Goal: Find specific fact: Find specific fact

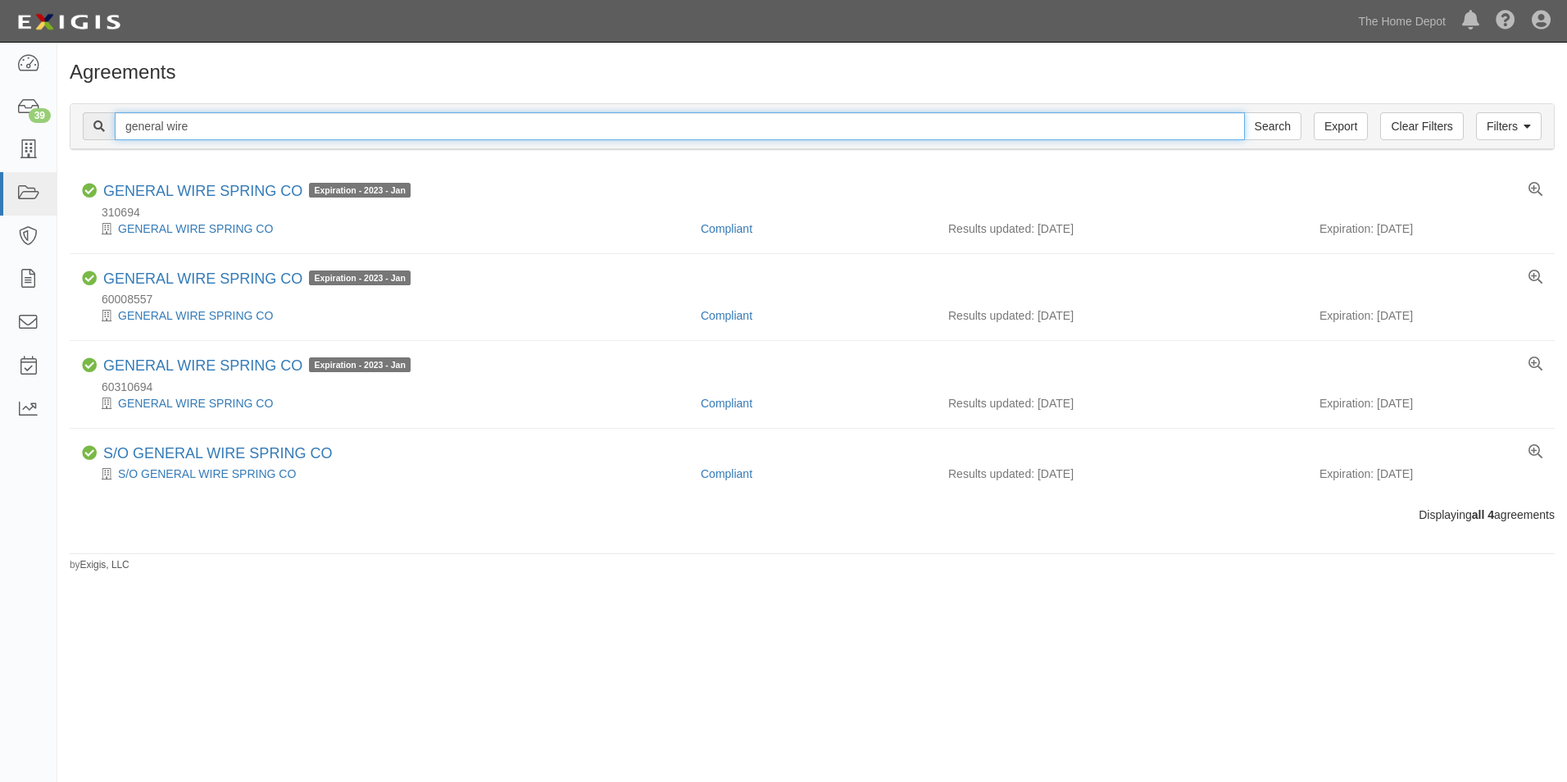
click at [219, 127] on input "general wire" at bounding box center [680, 126] width 1130 height 28
type input "[PERSON_NAME] and [PERSON_NAME]"
click at [1244, 112] on input "Search" at bounding box center [1272, 126] width 57 height 28
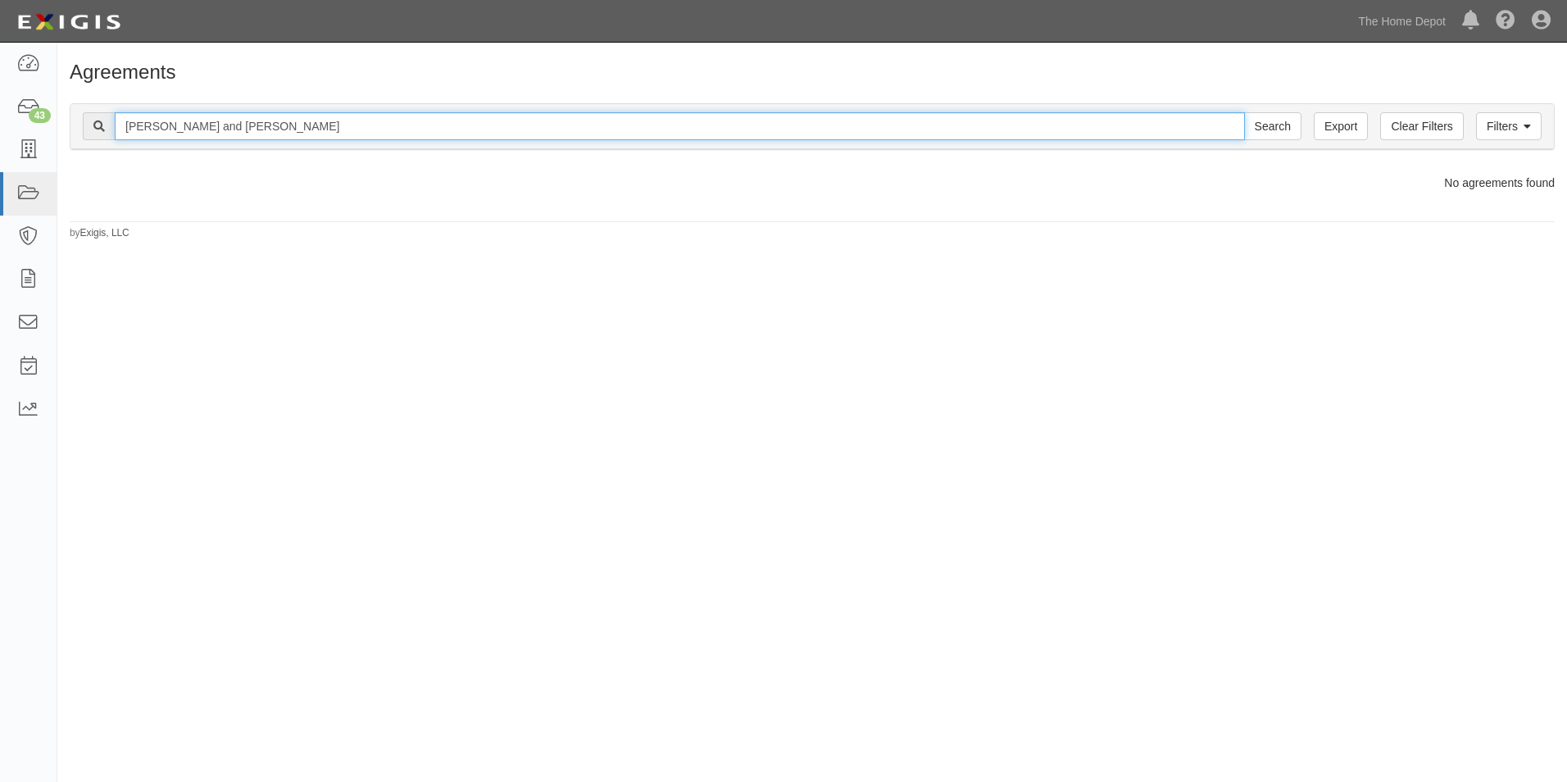
click at [275, 127] on input "[PERSON_NAME] and [PERSON_NAME]" at bounding box center [680, 126] width 1130 height 28
type input "[PERSON_NAME]"
click at [1244, 112] on input "Search" at bounding box center [1272, 126] width 57 height 28
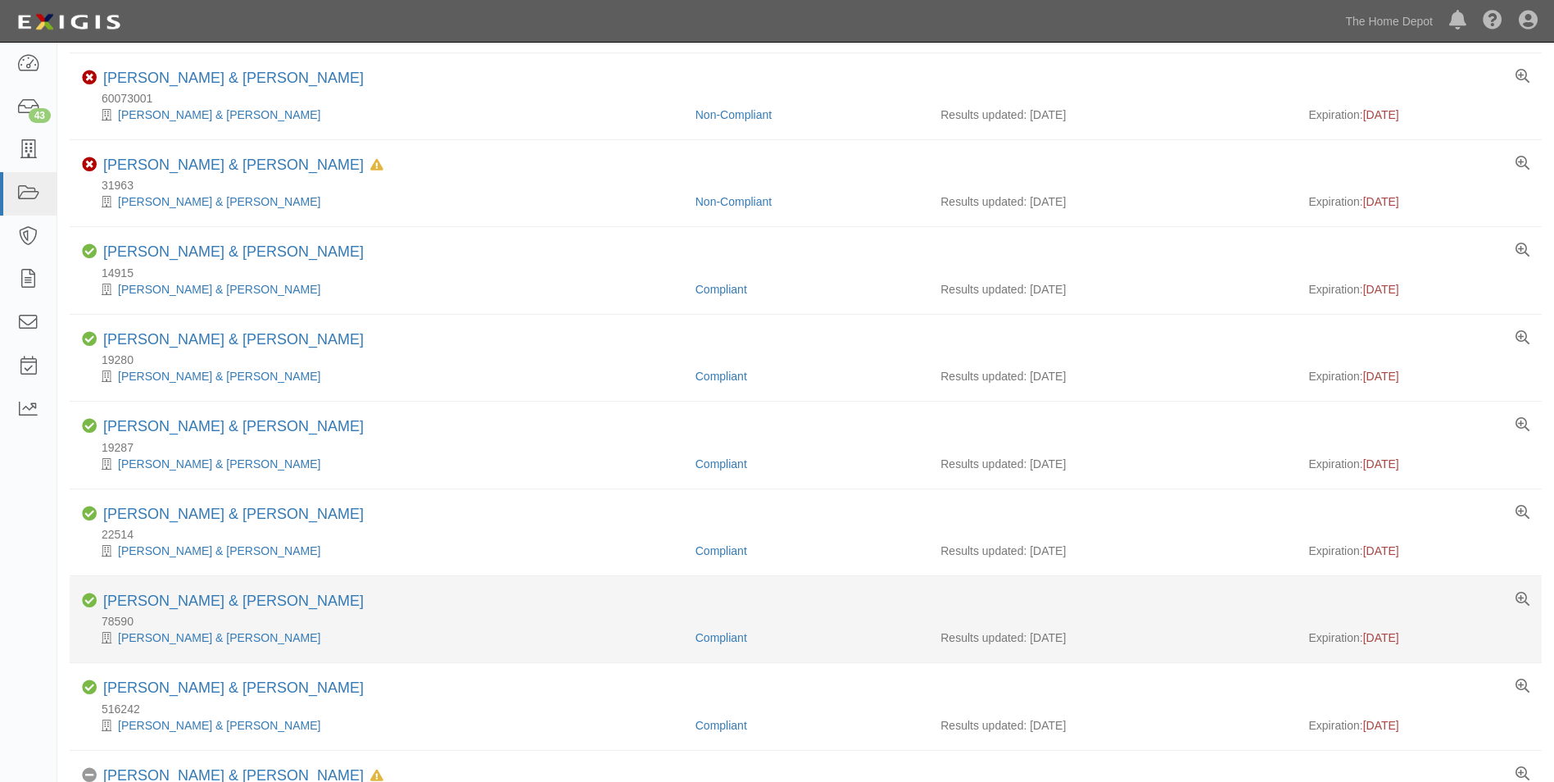
scroll to position [328, 0]
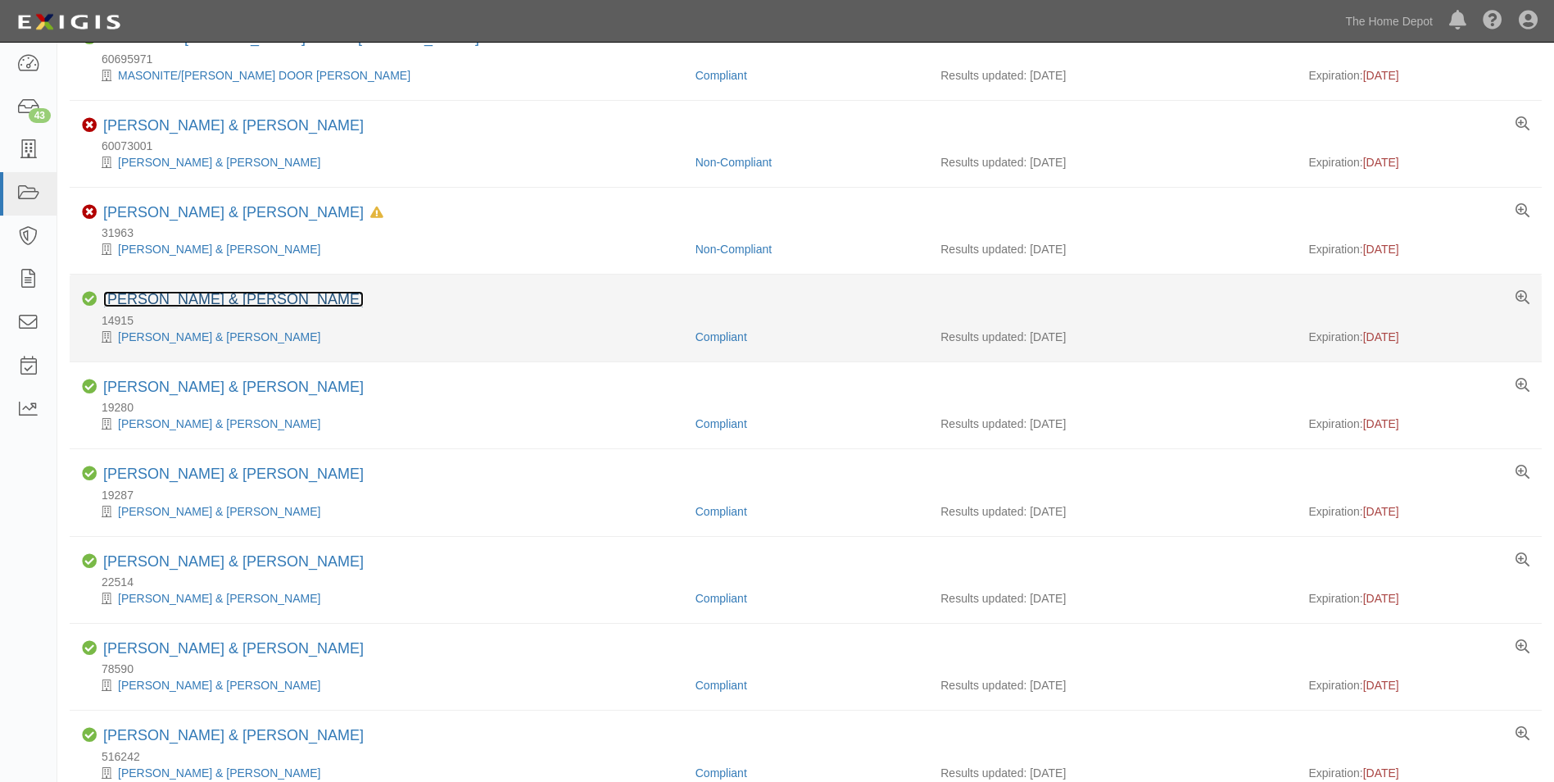
click at [208, 298] on link "[PERSON_NAME] & [PERSON_NAME]" at bounding box center [233, 299] width 261 height 16
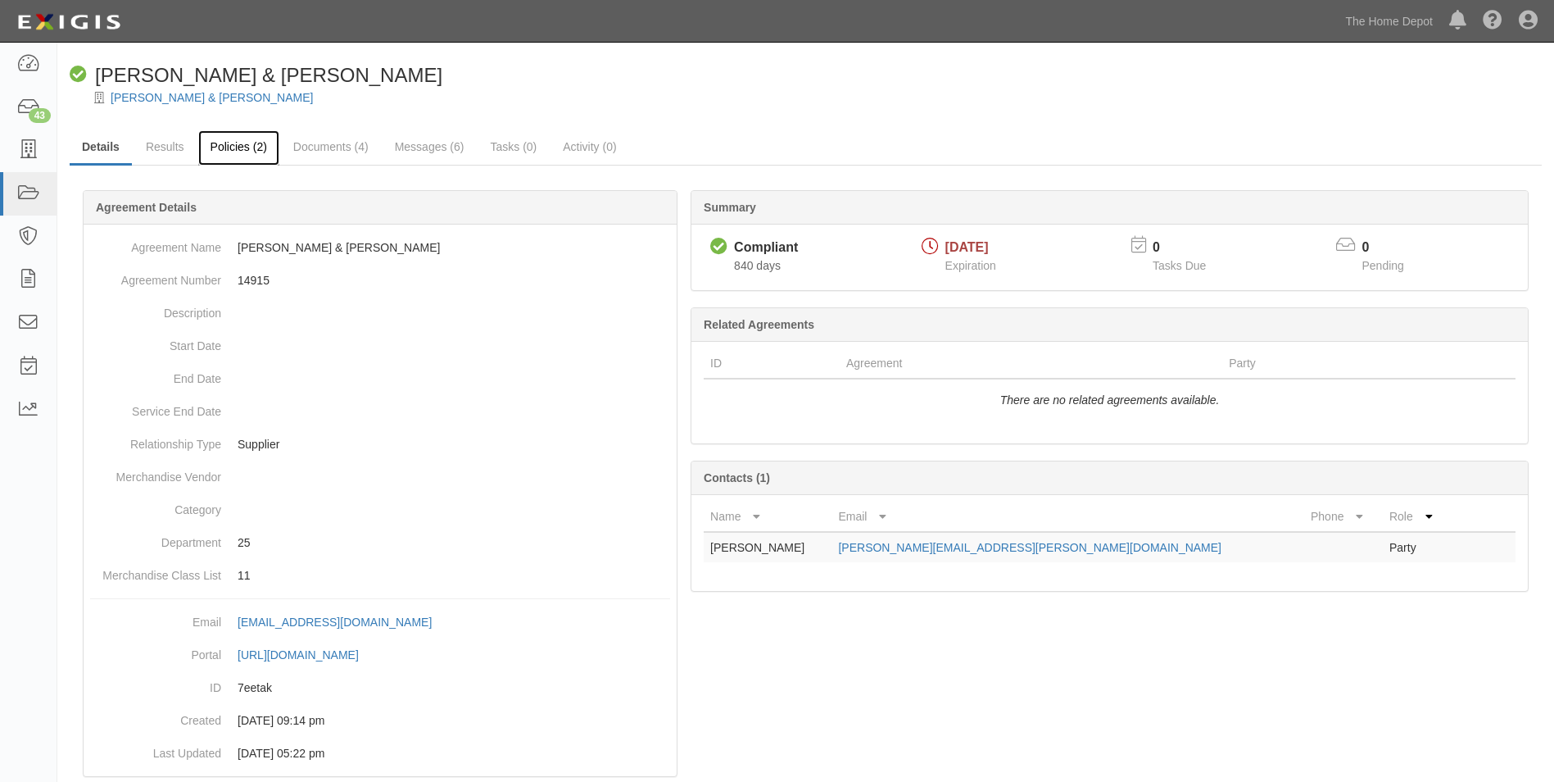
click at [251, 153] on link "Policies (2)" at bounding box center [238, 147] width 81 height 35
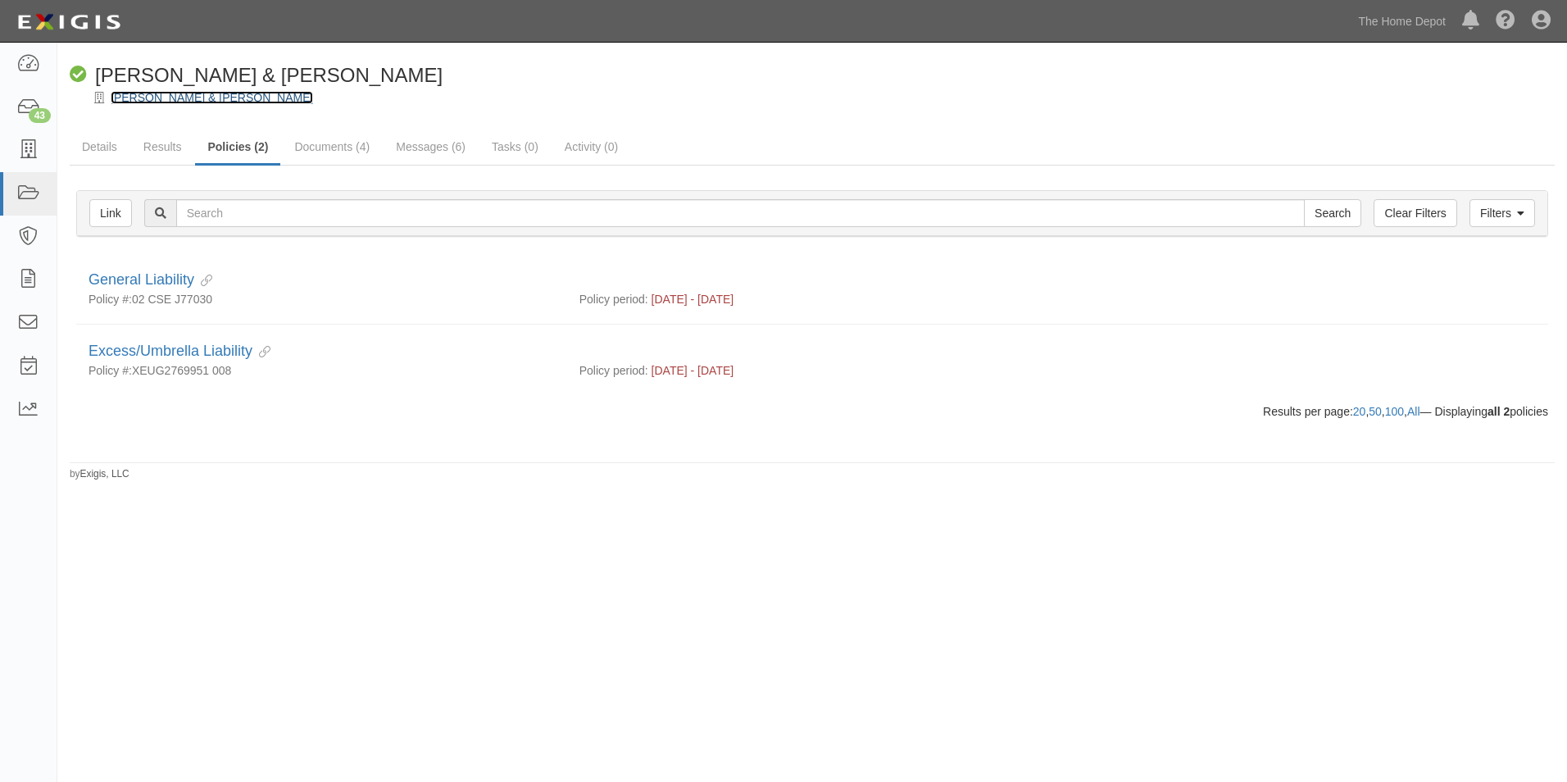
click at [202, 97] on link "[PERSON_NAME] & [PERSON_NAME]" at bounding box center [212, 97] width 202 height 13
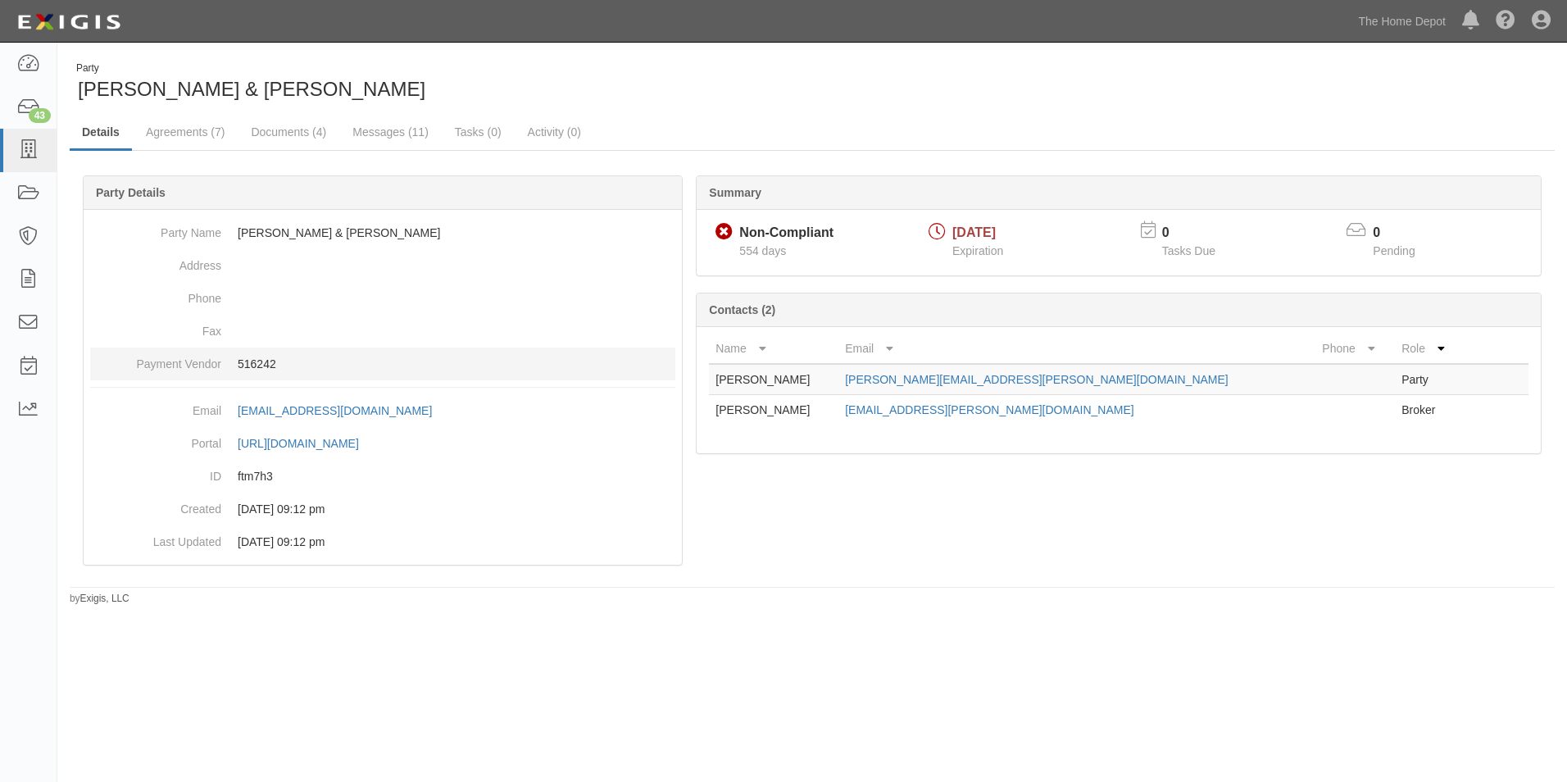
click at [271, 361] on p "516242" at bounding box center [457, 364] width 438 height 16
click at [270, 361] on p "516242" at bounding box center [457, 364] width 438 height 16
copy p "516242"
